Goal: Transaction & Acquisition: Purchase product/service

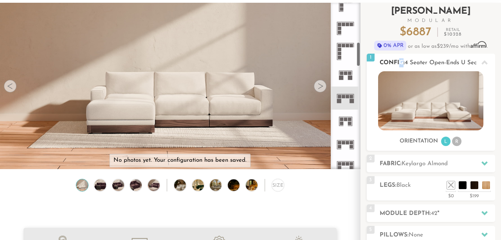
scroll to position [52, 0]
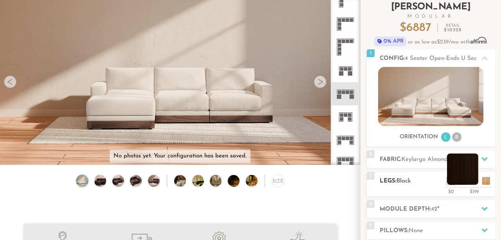
click at [473, 182] on li at bounding box center [462, 168] width 31 height 31
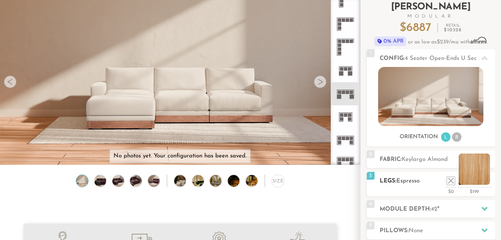
click at [486, 181] on li at bounding box center [474, 168] width 31 height 31
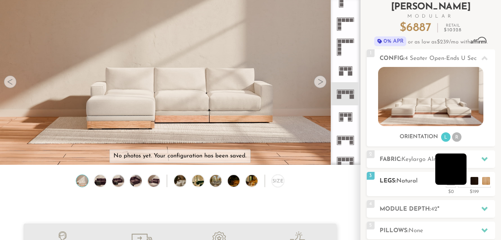
click at [465, 179] on li at bounding box center [450, 168] width 31 height 31
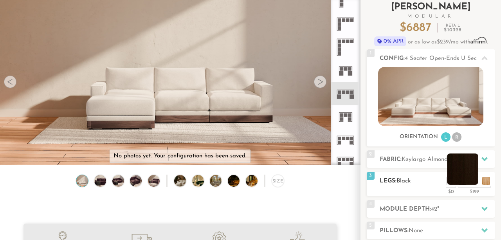
click at [474, 181] on li at bounding box center [462, 168] width 31 height 31
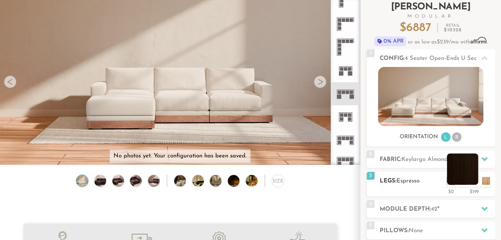
click at [474, 183] on li at bounding box center [462, 168] width 31 height 31
click at [463, 181] on li at bounding box center [450, 168] width 31 height 31
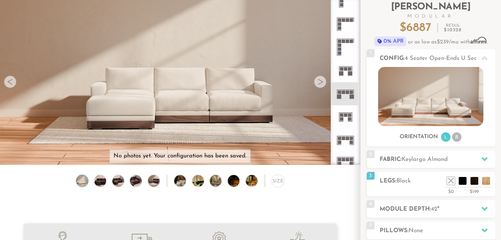
click at [221, 117] on video at bounding box center [180, 59] width 360 height 180
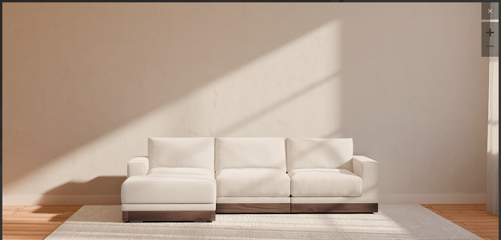
click at [486, 10] on icon at bounding box center [489, 10] width 9 height 9
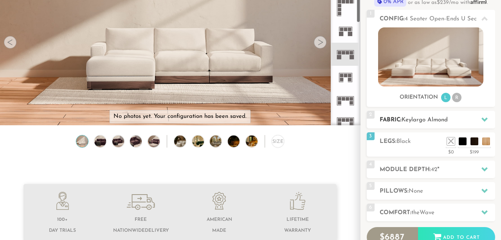
scroll to position [93, 0]
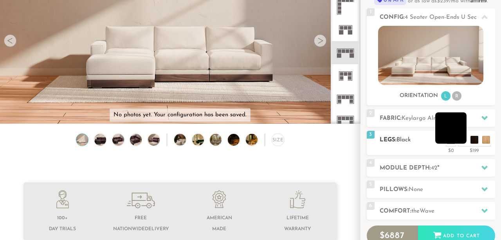
click at [465, 140] on li at bounding box center [450, 127] width 31 height 31
click at [473, 142] on li at bounding box center [462, 127] width 31 height 31
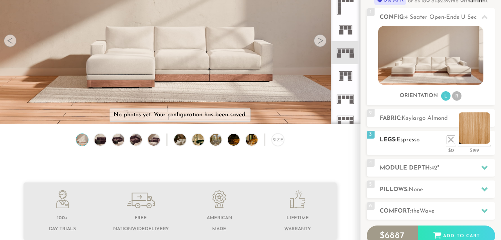
click at [485, 142] on li at bounding box center [474, 127] width 31 height 31
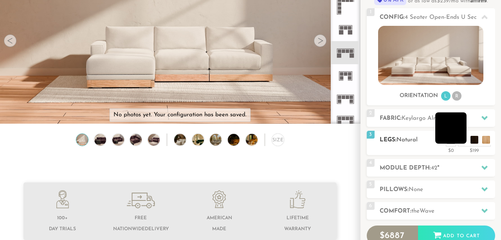
click at [461, 142] on li at bounding box center [450, 127] width 31 height 31
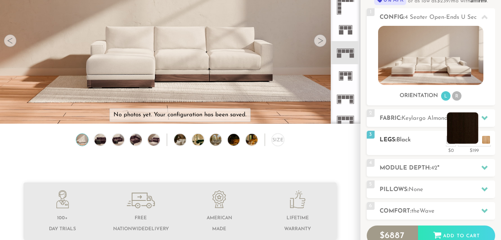
click at [471, 139] on li at bounding box center [462, 127] width 31 height 31
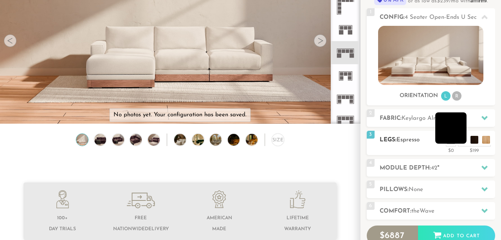
click at [461, 139] on li at bounding box center [450, 127] width 31 height 31
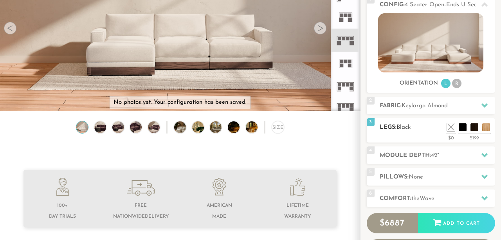
scroll to position [106, 0]
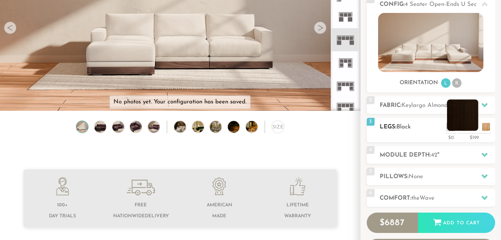
click at [473, 127] on li at bounding box center [462, 114] width 31 height 31
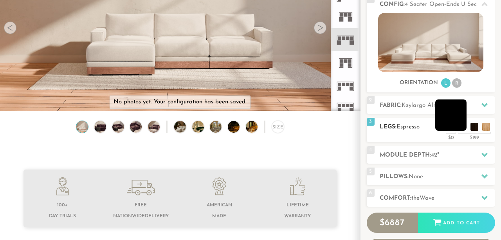
click at [457, 126] on li at bounding box center [450, 114] width 31 height 31
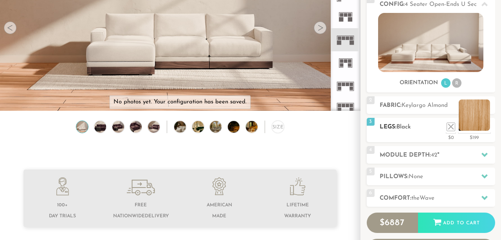
click at [474, 126] on li at bounding box center [474, 114] width 31 height 31
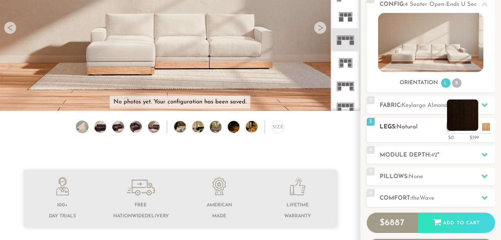
click at [474, 122] on li at bounding box center [462, 114] width 31 height 31
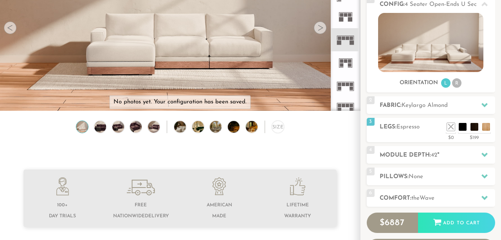
scroll to position [49, 0]
